Goal: Task Accomplishment & Management: Use online tool/utility

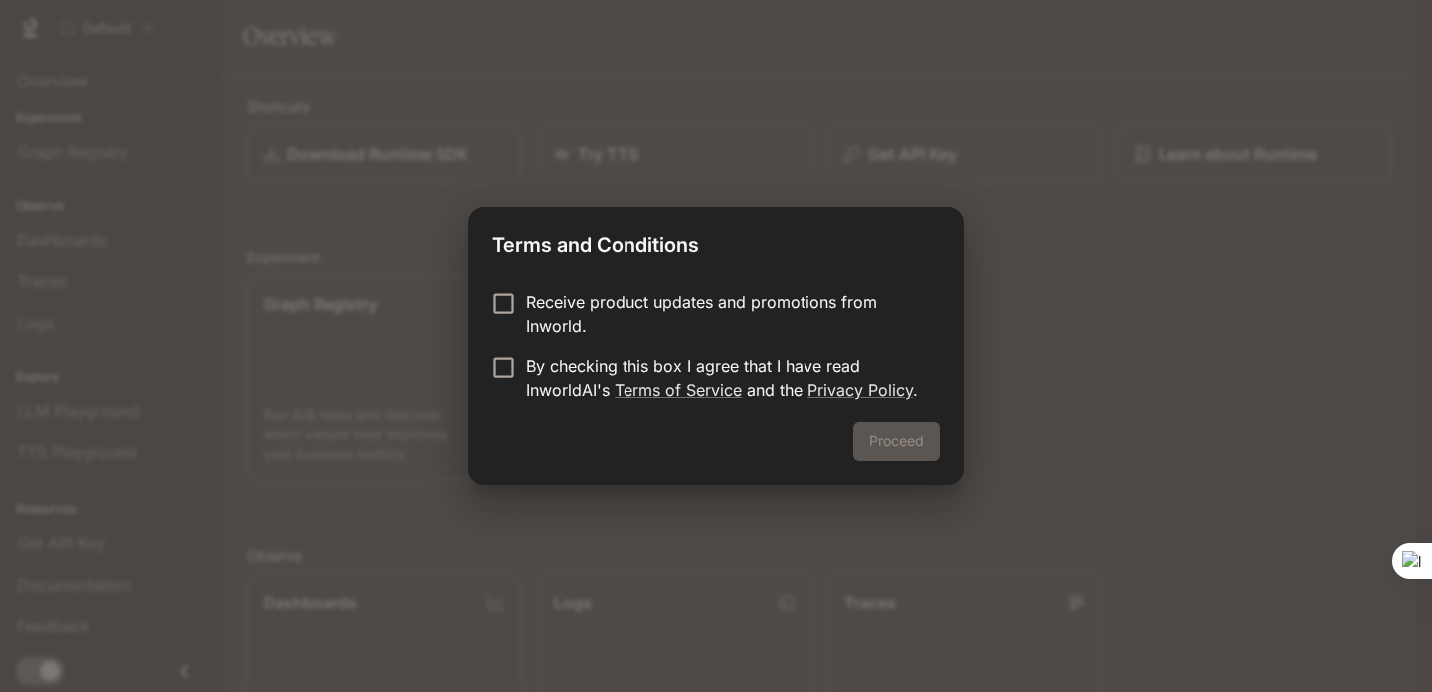
click at [717, 316] on p "Receive product updates and promotions from Inworld." at bounding box center [725, 314] width 398 height 48
click at [746, 374] on p "By checking this box I agree that I have read InworldAI's Terms of Service and …" at bounding box center [725, 378] width 398 height 48
click at [885, 449] on button "Proceed" at bounding box center [896, 442] width 86 height 40
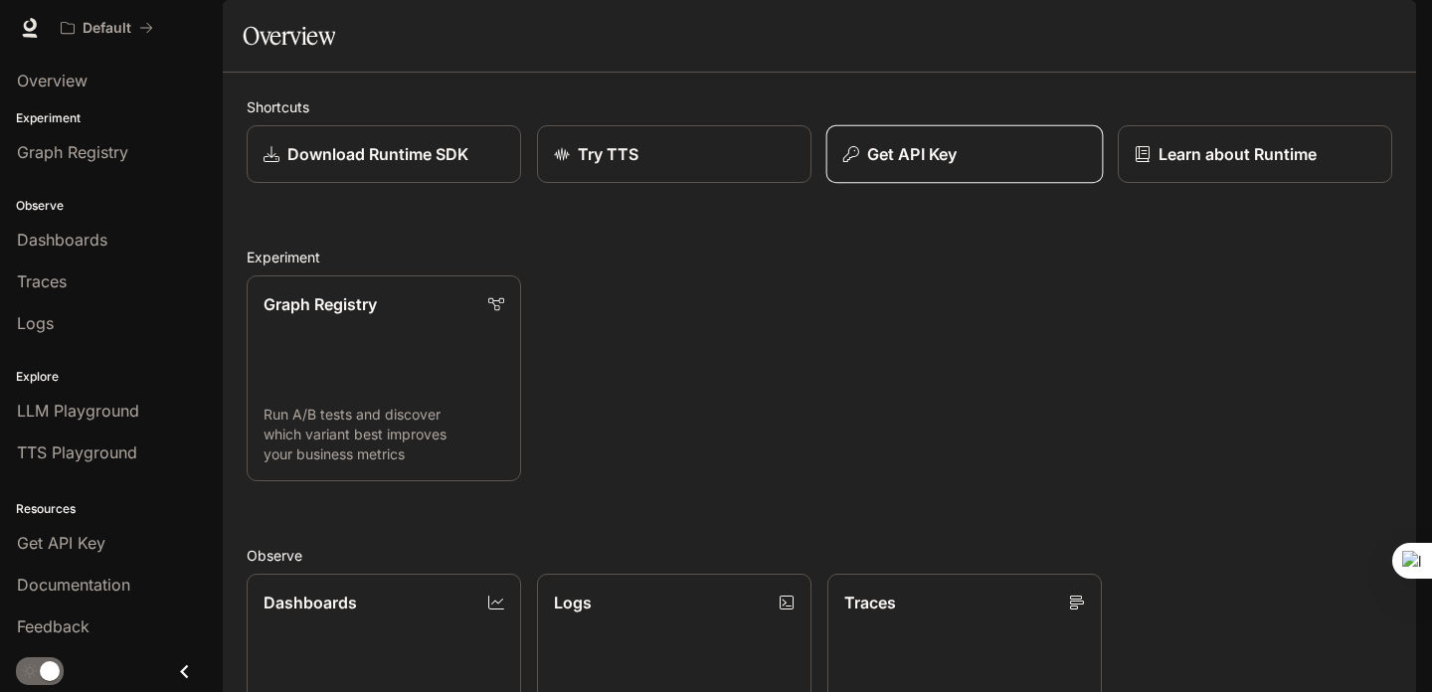
click at [917, 166] on p "Get API Key" at bounding box center [911, 154] width 89 height 24
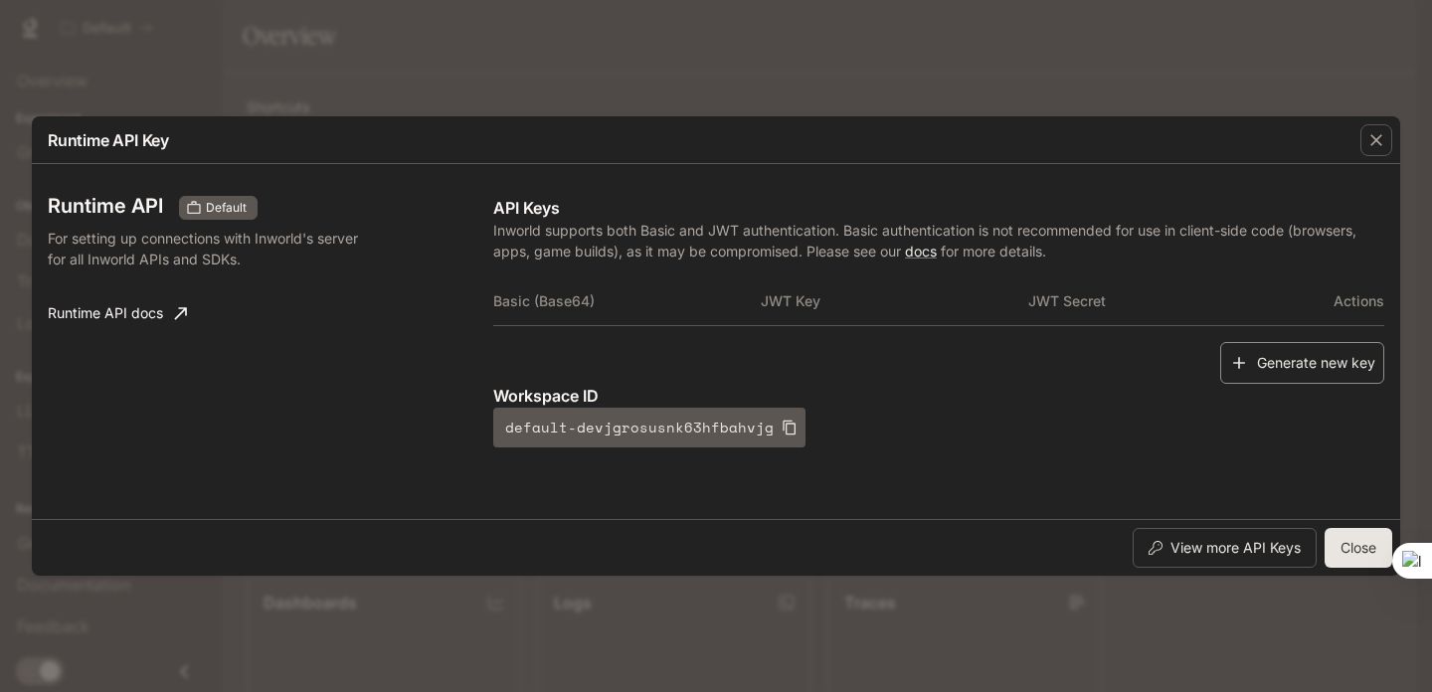
click at [1249, 353] on button "Generate new key" at bounding box center [1302, 363] width 164 height 43
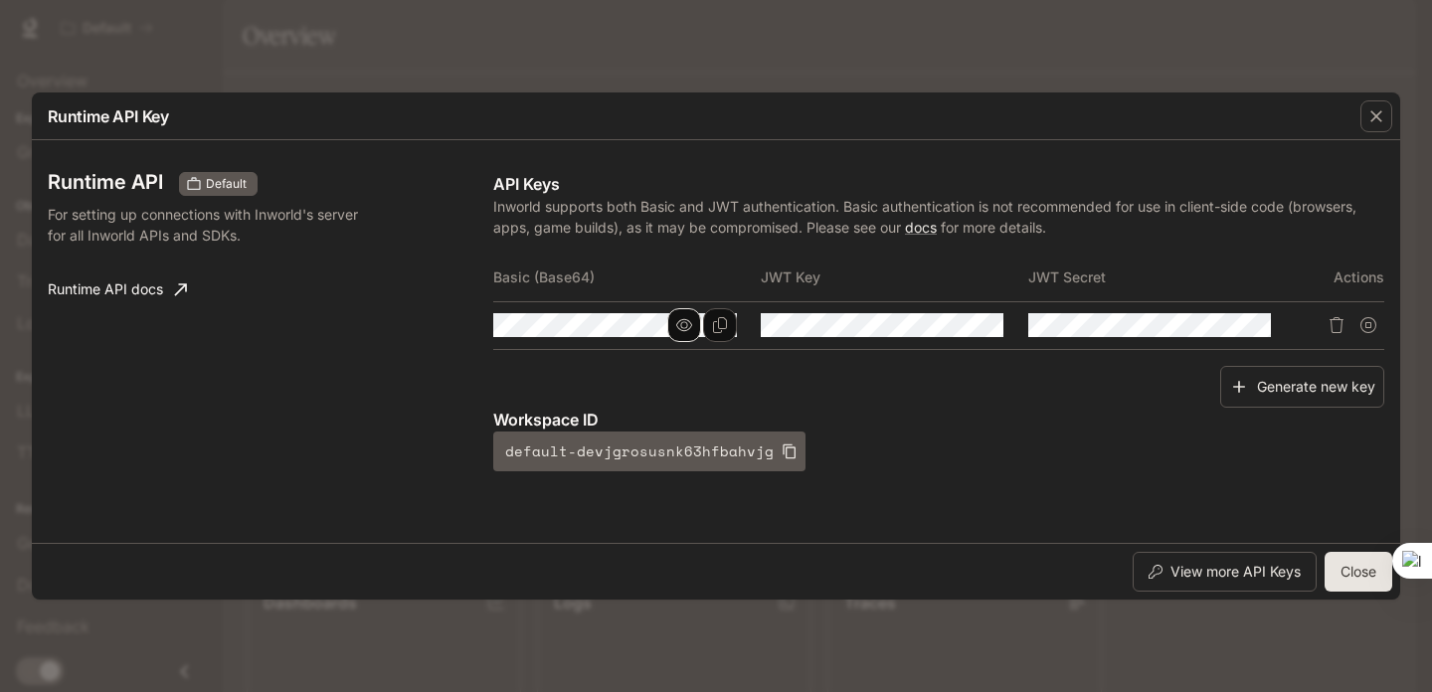
click at [677, 317] on icon "button" at bounding box center [684, 325] width 16 height 16
click at [717, 330] on icon "Copy Basic (Base64)" at bounding box center [720, 325] width 16 height 16
click at [685, 222] on p "Inworld supports both Basic and JWT authentication. Basic authentication is not…" at bounding box center [938, 217] width 891 height 42
click at [830, 284] on th "JWT Key" at bounding box center [894, 278] width 267 height 48
click at [953, 325] on icon "button" at bounding box center [952, 325] width 16 height 16
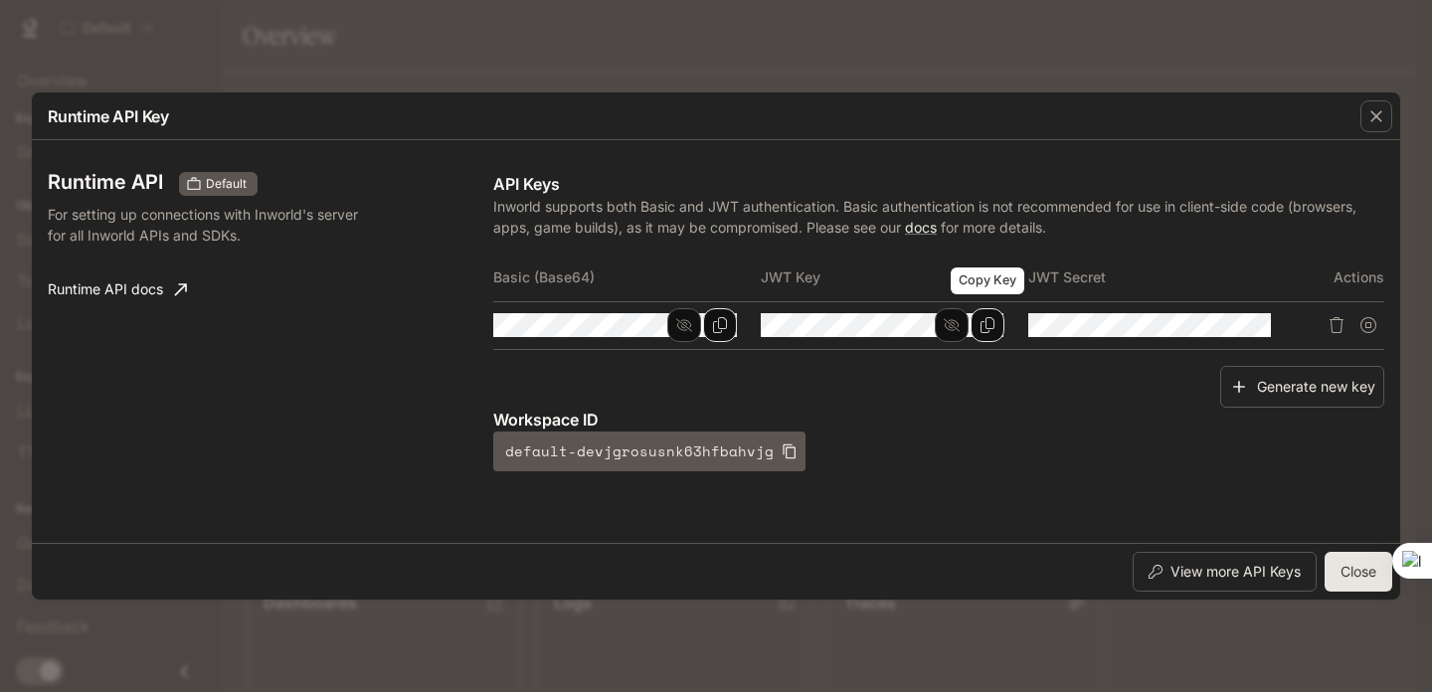
click at [987, 329] on icon "Copy Key" at bounding box center [987, 325] width 16 height 16
click at [1216, 327] on icon "button" at bounding box center [1218, 325] width 16 height 12
click at [1256, 327] on icon "Copy Secret" at bounding box center [1254, 325] width 16 height 16
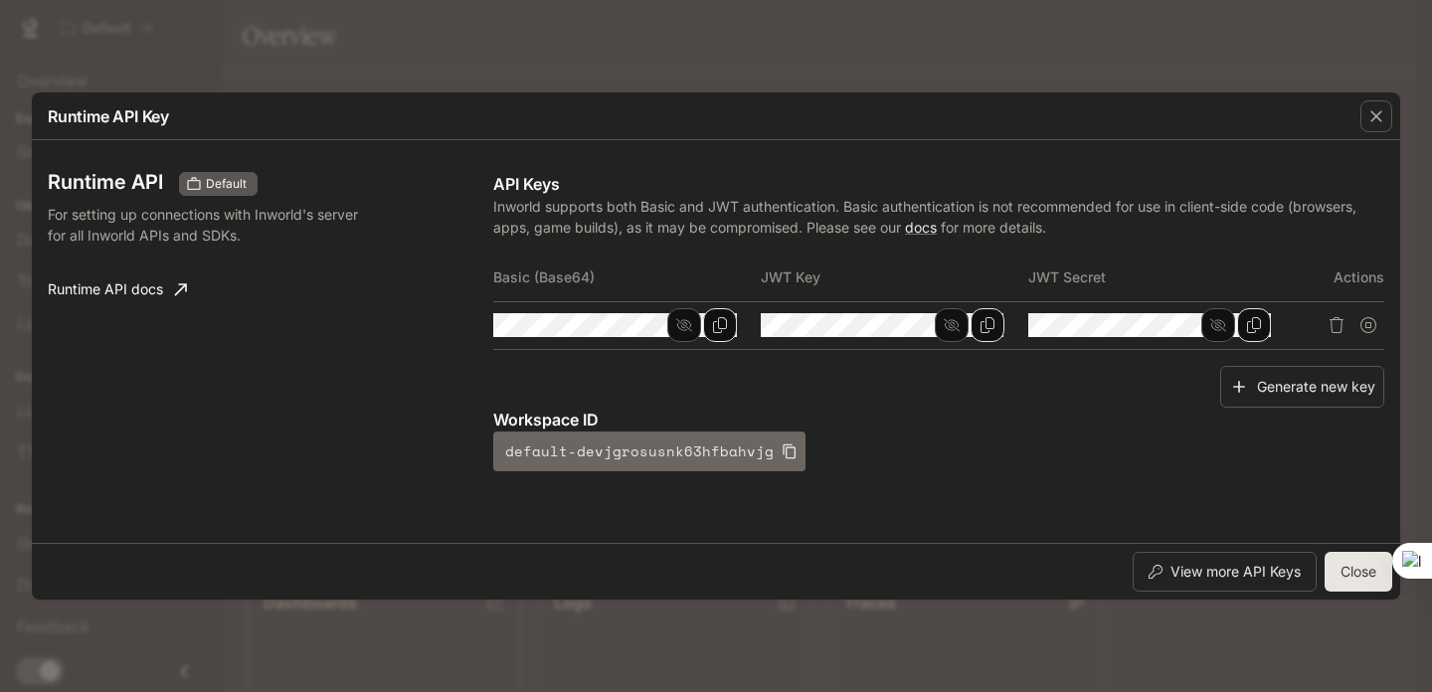
click at [781, 450] on icon "button" at bounding box center [789, 451] width 16 height 16
click at [908, 465] on div "Workspace ID default-devjgrosusnk63hfbahvjg" at bounding box center [938, 440] width 891 height 64
click at [1249, 570] on button "View more API Keys" at bounding box center [1224, 572] width 184 height 40
